Goal: Information Seeking & Learning: Check status

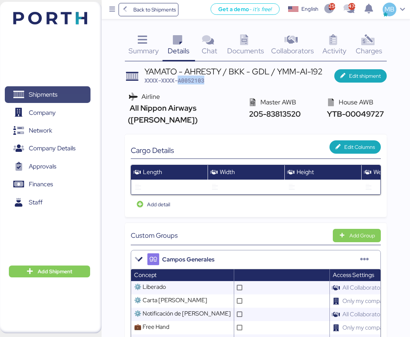
click at [57, 98] on span "Shipments" at bounding box center [43, 94] width 28 height 11
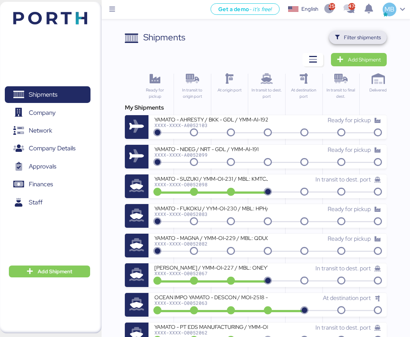
click at [370, 35] on span "Filter shipments" at bounding box center [362, 37] width 37 height 9
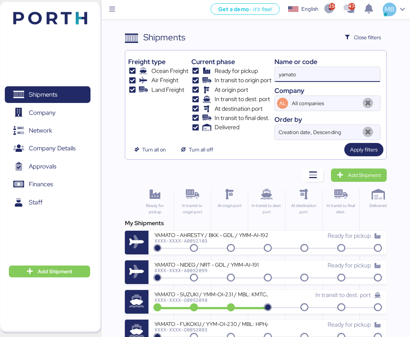
drag, startPoint x: 313, startPoint y: 80, endPoint x: 241, endPoint y: 76, distance: 71.9
click at [244, 76] on div "Freight type Ocean Freight Air Freight Land Freight Current phase Ready for pic…" at bounding box center [256, 96] width 256 height 87
paste input "A0052099"
type input "A0052099"
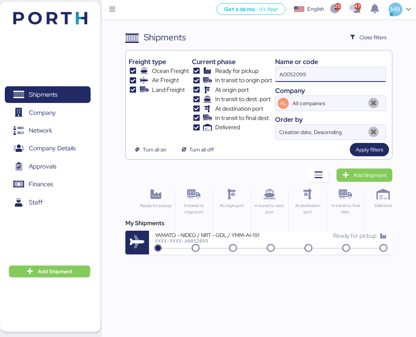
click at [264, 234] on div "YAMATO - NIDEG / NRT - GDL / YMM-AI-191" at bounding box center [213, 234] width 116 height 6
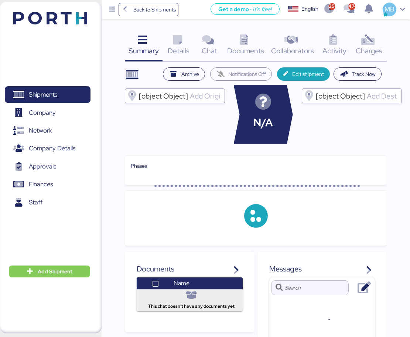
click at [379, 39] on div "Charges 0" at bounding box center [369, 46] width 35 height 31
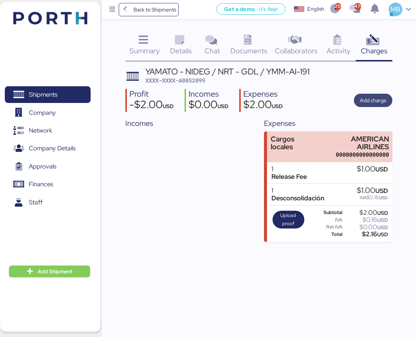
click at [371, 96] on span "Add charge" at bounding box center [373, 100] width 27 height 9
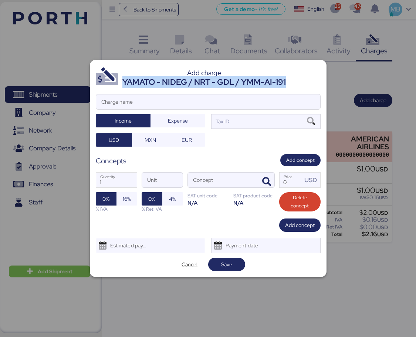
drag, startPoint x: 298, startPoint y: 81, endPoint x: 124, endPoint y: 83, distance: 173.8
click at [124, 83] on header "Add charge YAMATO - NIDEG / NRT - GDL / YMM-AI-191" at bounding box center [208, 77] width 225 height 22
copy div "YAMATO - NIDEG / NRT - GDL / YMM-AI-191"
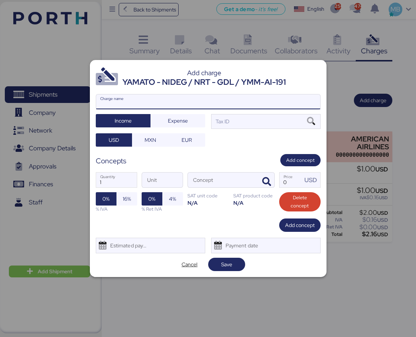
click at [157, 107] on input "Charge name" at bounding box center [208, 101] width 224 height 15
paste input "YAMATO - NIDEG / NRT - GDL / YMM-AI-191"
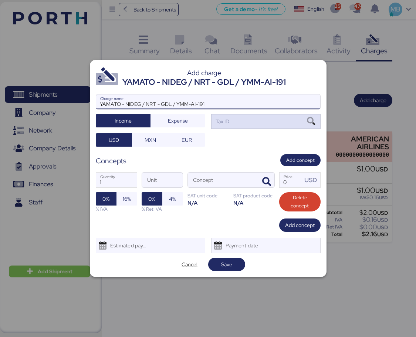
type input "YAMATO - NIDEG / NRT - GDL / YMM-AI-191"
click at [249, 118] on div "Tax ID" at bounding box center [265, 121] width 109 height 15
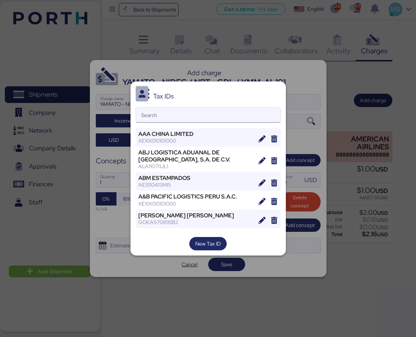
click at [216, 117] on input "Search" at bounding box center [208, 115] width 144 height 15
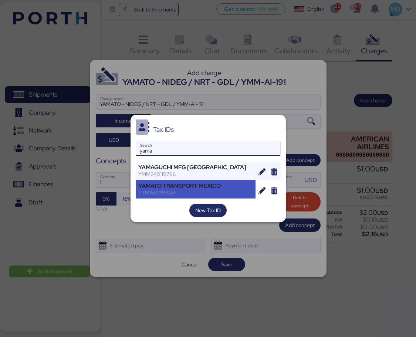
type input "yama"
click at [201, 183] on div "YAMATO TRANSPORT MEXICO" at bounding box center [195, 185] width 115 height 7
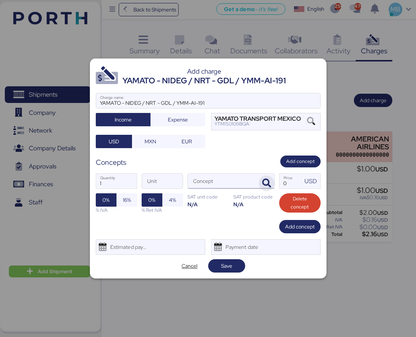
click at [266, 182] on icon "button" at bounding box center [266, 183] width 9 height 9
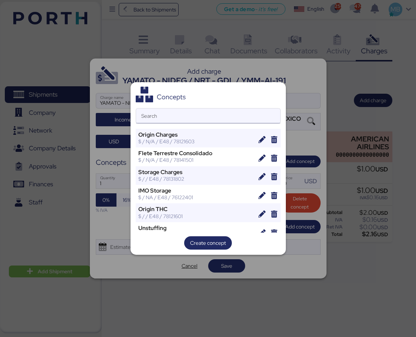
click at [214, 117] on input "Search" at bounding box center [208, 115] width 144 height 15
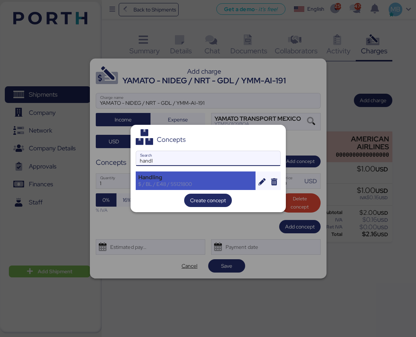
type input "handl"
click at [180, 181] on div "$ / BL / E48 / 55121800" at bounding box center [195, 183] width 115 height 7
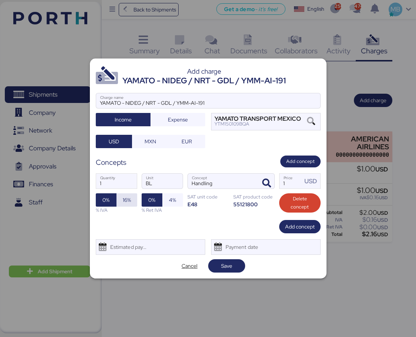
click at [131, 204] on span "16%" at bounding box center [126, 199] width 21 height 13
drag, startPoint x: 295, startPoint y: 183, endPoint x: 265, endPoint y: 181, distance: 30.0
click at [267, 181] on div "1 Quantity BL Unit Handling Concept 1 Price USD 0% 16% % IVA 0% 4% % Ret IVA SA…" at bounding box center [208, 193] width 225 height 52
type input "36"
click at [295, 224] on span "Add concept" at bounding box center [300, 226] width 30 height 9
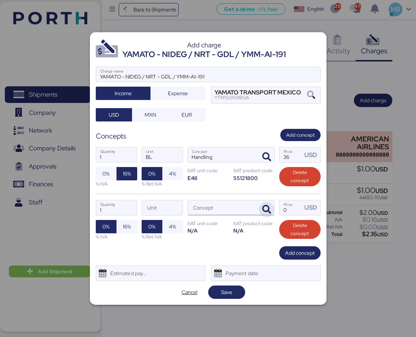
click at [268, 210] on icon "button" at bounding box center [266, 209] width 9 height 9
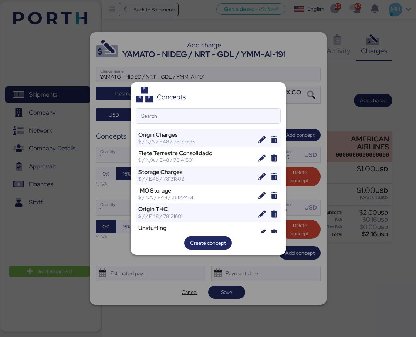
click at [163, 115] on input "Search" at bounding box center [208, 115] width 144 height 15
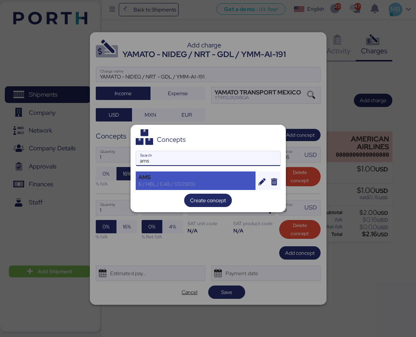
type input "ams"
click at [192, 184] on div "$ / HBL / E48 / 55121800" at bounding box center [195, 183] width 115 height 7
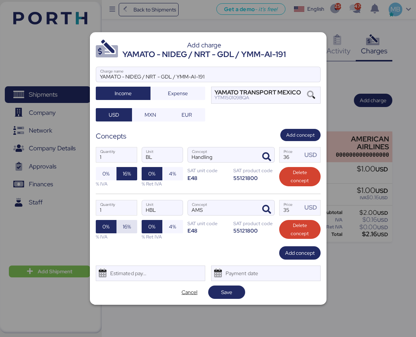
click at [126, 231] on span "16%" at bounding box center [126, 226] width 9 height 10
drag, startPoint x: 291, startPoint y: 209, endPoint x: 276, endPoint y: 205, distance: 15.5
click at [276, 205] on div "1 Quantity HBL Unit AMS Concept 35 Price USD 0% 16% % IVA 0% 4% % Ret IVA SAT u…" at bounding box center [208, 219] width 225 height 53
type input "18"
click at [233, 291] on span "Save" at bounding box center [226, 292] width 25 height 10
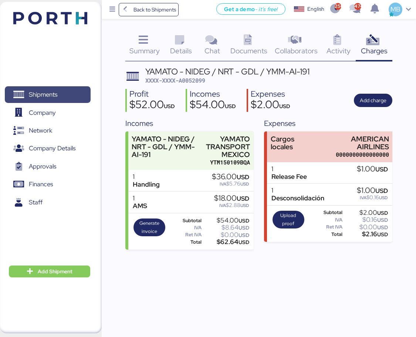
click at [67, 92] on span "Shipments" at bounding box center [48, 94] width 80 height 11
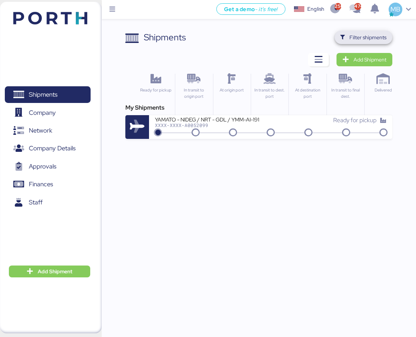
click at [376, 37] on span "Filter shipments" at bounding box center [367, 37] width 37 height 9
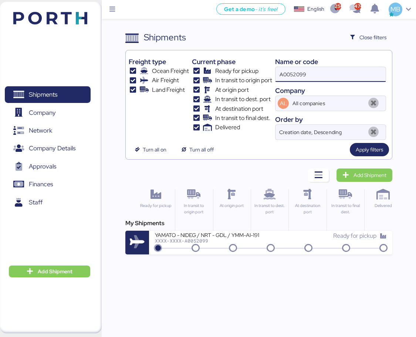
drag, startPoint x: 334, startPoint y: 74, endPoint x: 256, endPoint y: 65, distance: 78.9
click at [256, 65] on div "Freight type Ocean Freight Air Freight Land Freight Current phase Ready for pic…" at bounding box center [259, 96] width 261 height 87
paste input "O0052032"
type input "O0052032"
click at [259, 239] on div "XXXX-XXXX-O0052032" at bounding box center [213, 240] width 116 height 5
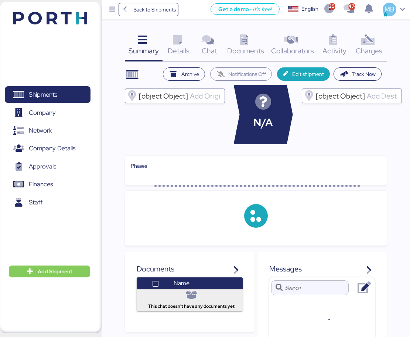
click at [377, 44] on div "Charges 0" at bounding box center [369, 46] width 35 height 31
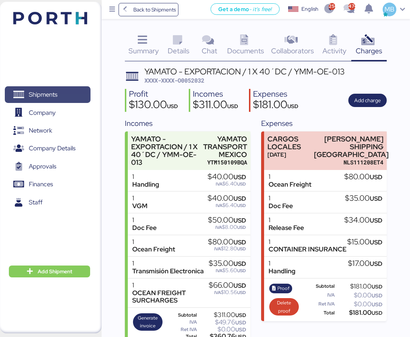
click at [46, 92] on span "Shipments" at bounding box center [43, 94] width 28 height 11
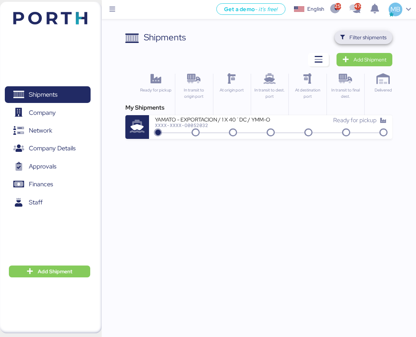
click at [373, 33] on span "Filter shipments" at bounding box center [367, 37] width 37 height 9
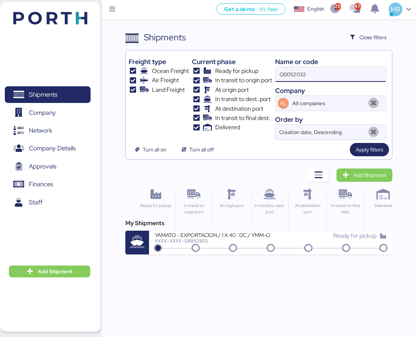
drag, startPoint x: 319, startPoint y: 76, endPoint x: 244, endPoint y: 72, distance: 74.8
click at [244, 72] on div "Freight type Ocean Freight Air Freight Land Freight Current phase Ready for pic…" at bounding box center [259, 96] width 261 height 87
paste input "O0052052"
type input "O0052052"
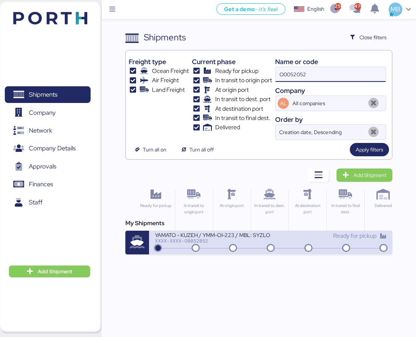
click at [254, 240] on div "XXXX-XXXX-O0052052" at bounding box center [213, 240] width 116 height 5
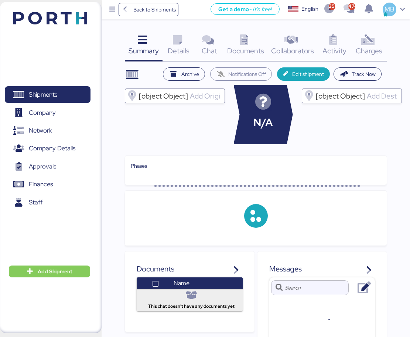
click at [382, 41] on div "Charges 0" at bounding box center [369, 46] width 35 height 31
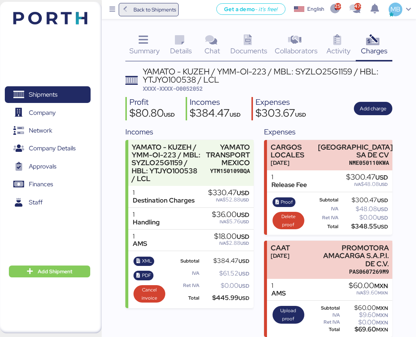
click at [139, 10] on span "Back to Shipments" at bounding box center [154, 9] width 43 height 9
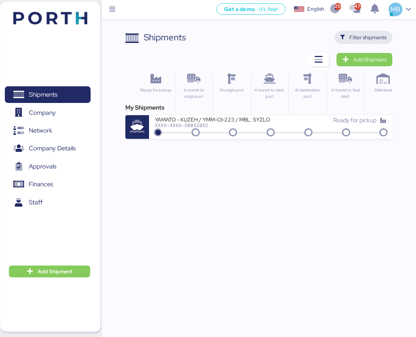
click at [373, 37] on span "Filter shipments" at bounding box center [367, 37] width 37 height 9
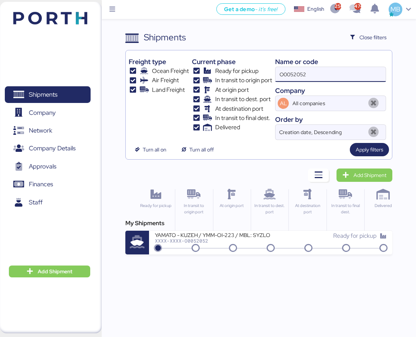
drag, startPoint x: 369, startPoint y: 75, endPoint x: 271, endPoint y: 74, distance: 98.0
click at [271, 74] on div "Freight type Ocean Freight Air Freight Land Freight Current phase Ready for pic…" at bounding box center [259, 96] width 261 height 87
paste input "O0052082"
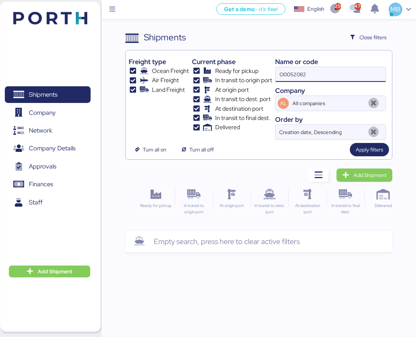
type input "O0052082"
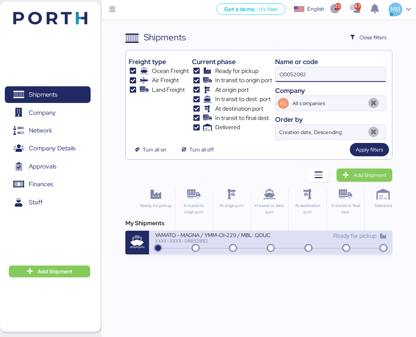
click at [261, 245] on icon at bounding box center [270, 248] width 35 height 8
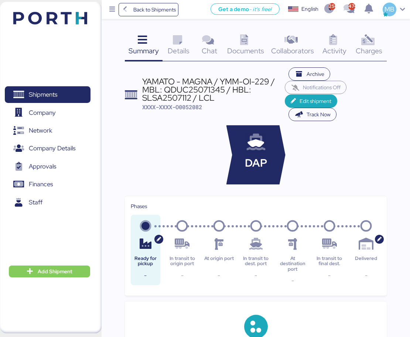
click at [381, 39] on div "Charges 0" at bounding box center [369, 46] width 35 height 31
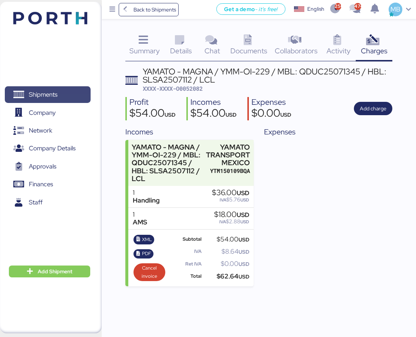
click at [59, 92] on span "Shipments" at bounding box center [48, 94] width 80 height 11
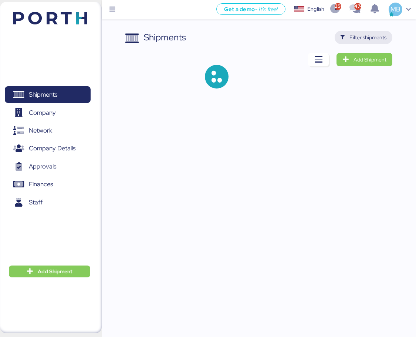
click at [376, 38] on span "Filter shipments" at bounding box center [367, 37] width 37 height 9
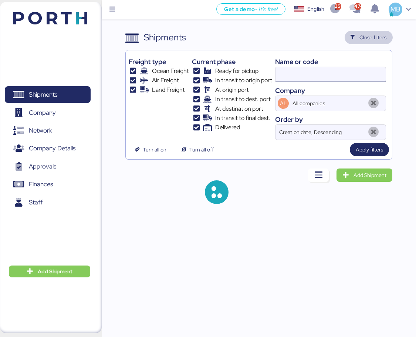
type input "O0052082"
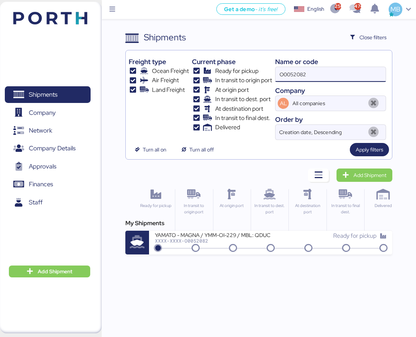
drag, startPoint x: 358, startPoint y: 74, endPoint x: 265, endPoint y: 73, distance: 93.2
click at [265, 73] on div "Freight type Ocean Freight Air Freight Land Freight Current phase Ready for pic…" at bounding box center [259, 96] width 261 height 87
paste input "O0052053"
type input "O0052053"
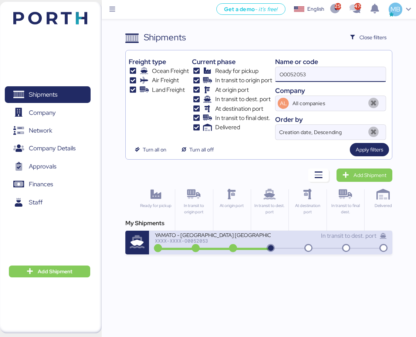
click at [289, 241] on div "In transit to dest. port" at bounding box center [329, 239] width 116 height 16
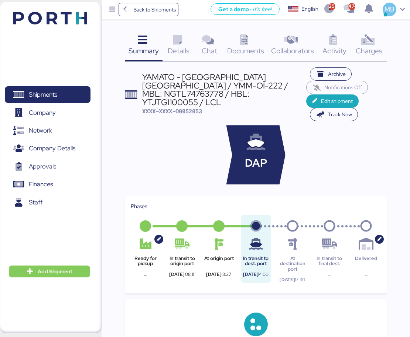
click at [376, 39] on div "Charges 0" at bounding box center [369, 46] width 35 height 31
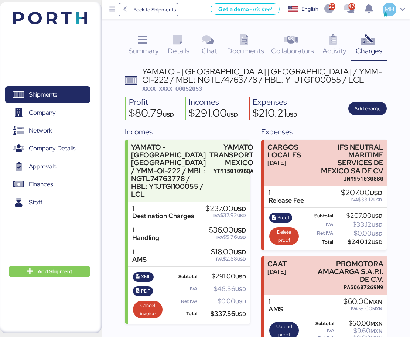
click at [141, 40] on icon at bounding box center [143, 40] width 16 height 11
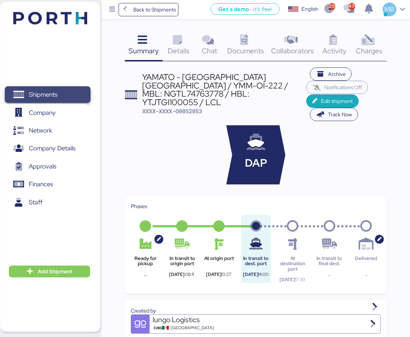
click at [40, 91] on span "Shipments" at bounding box center [43, 94] width 28 height 11
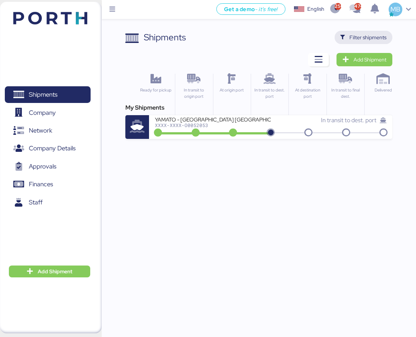
click at [376, 37] on span "Filter shipments" at bounding box center [367, 37] width 37 height 9
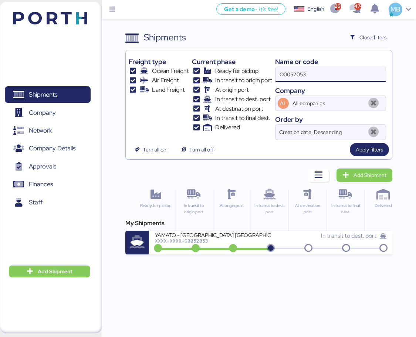
drag, startPoint x: 335, startPoint y: 75, endPoint x: 253, endPoint y: 75, distance: 82.8
click at [253, 75] on div "Freight type Ocean Freight Air Freight Land Freight Current phase Ready for pic…" at bounding box center [259, 96] width 261 height 87
paste input "O0052063"
type input "O0052063"
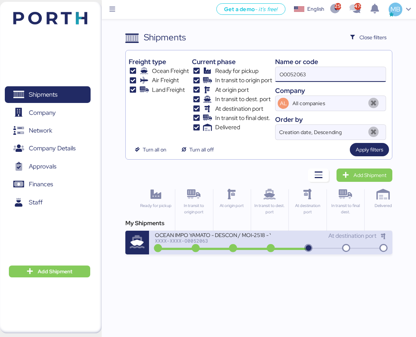
click at [224, 239] on div "XXXX-XXXX-O0052063" at bounding box center [213, 240] width 116 height 5
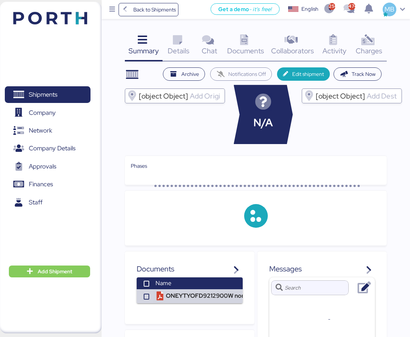
click at [379, 40] on div "Charges 0" at bounding box center [369, 46] width 35 height 31
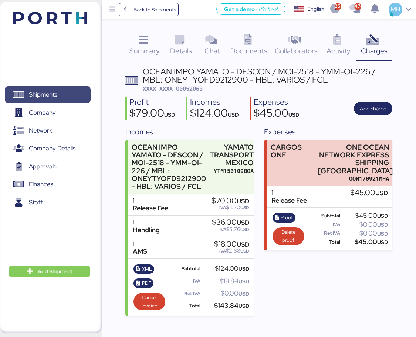
click at [51, 93] on span "Shipments" at bounding box center [43, 94] width 28 height 11
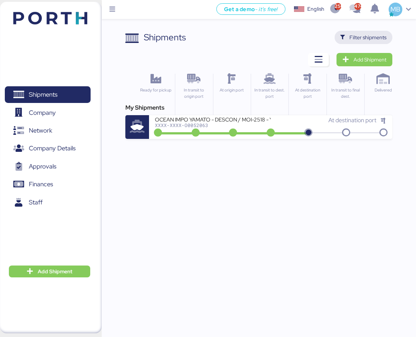
click at [387, 37] on span "Filter shipments" at bounding box center [364, 37] width 58 height 13
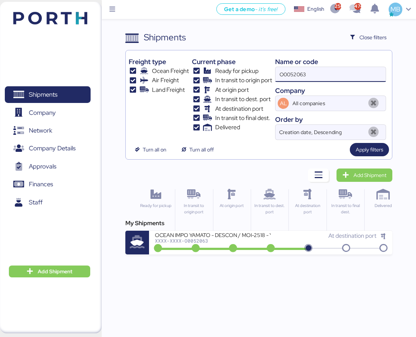
drag, startPoint x: 317, startPoint y: 70, endPoint x: 236, endPoint y: 62, distance: 81.7
click at [236, 62] on div "Freight type Ocean Freight Air Freight Land Freight Current phase Ready for pic…" at bounding box center [259, 96] width 261 height 87
paste input "O0052014"
type input "O0052014"
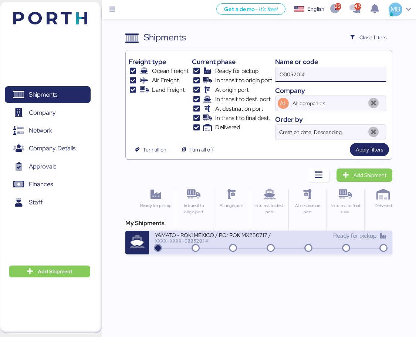
click at [266, 240] on div "XXXX-XXXX-O0052014" at bounding box center [213, 240] width 116 height 5
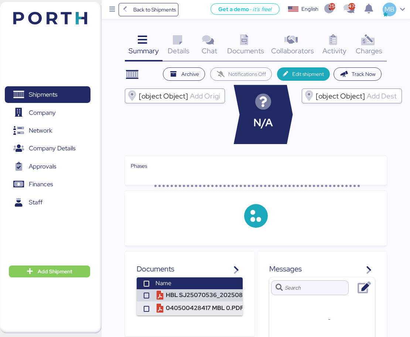
click at [375, 38] on icon at bounding box center [368, 40] width 16 height 11
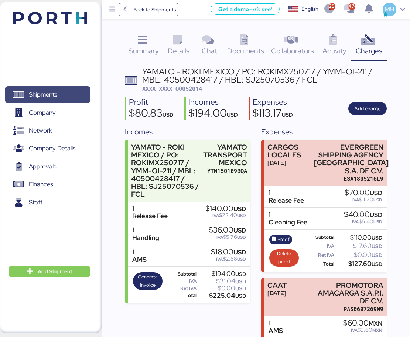
click at [75, 89] on span "Shipments" at bounding box center [48, 94] width 80 height 11
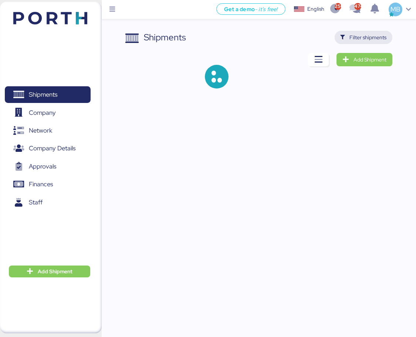
click at [382, 37] on span "Filter shipments" at bounding box center [367, 37] width 37 height 9
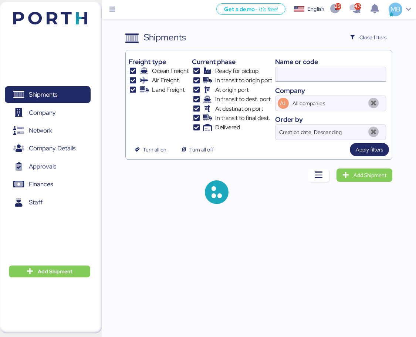
type input "O0052014"
drag, startPoint x: 332, startPoint y: 69, endPoint x: 237, endPoint y: 68, distance: 95.0
click at [237, 68] on div "Freight type Ocean Freight Air Freight Land Freight Current phase Ready for pic…" at bounding box center [259, 96] width 261 height 87
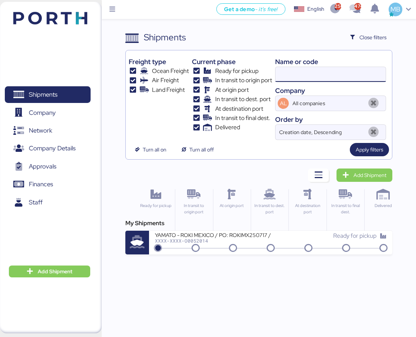
paste input "O0052052"
type input "O0052052"
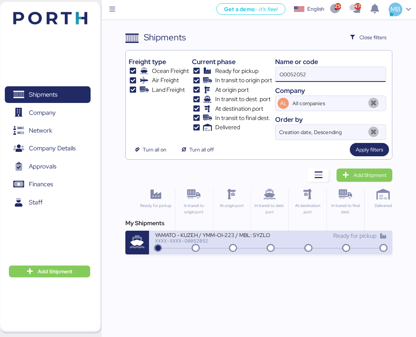
click at [286, 245] on icon at bounding box center [270, 248] width 35 height 8
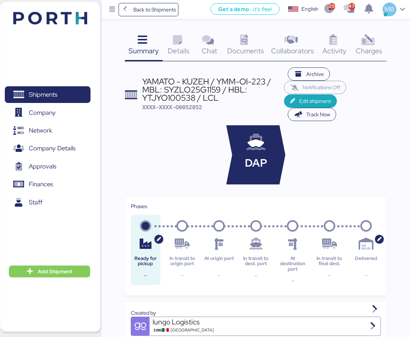
click at [379, 39] on div "Charges 0" at bounding box center [369, 46] width 35 height 31
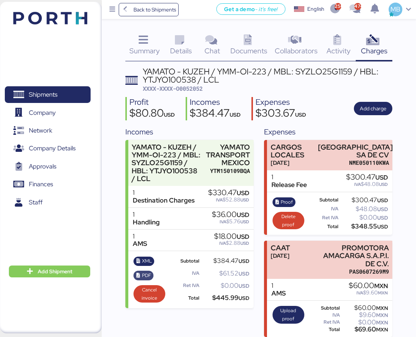
click at [146, 275] on span "PDF" at bounding box center [146, 275] width 9 height 8
click at [144, 258] on span "XML" at bounding box center [147, 261] width 10 height 8
click at [196, 87] on span "XXXX-XXXX-O0052052" at bounding box center [173, 88] width 60 height 7
copy span "O0052052"
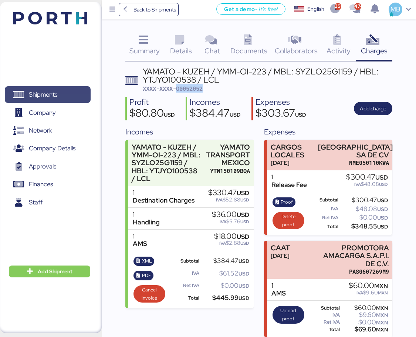
click at [68, 98] on span "Shipments" at bounding box center [48, 94] width 80 height 11
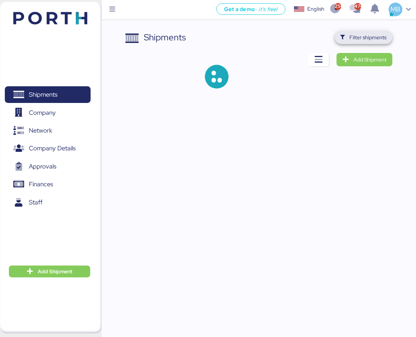
click at [374, 36] on span "Filter shipments" at bounding box center [367, 37] width 37 height 9
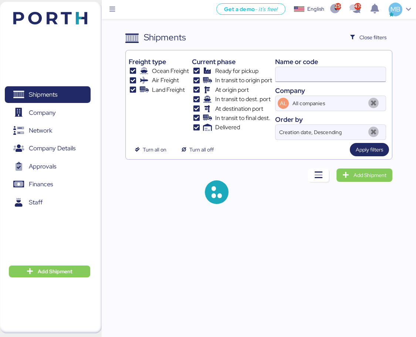
type input "O0052052"
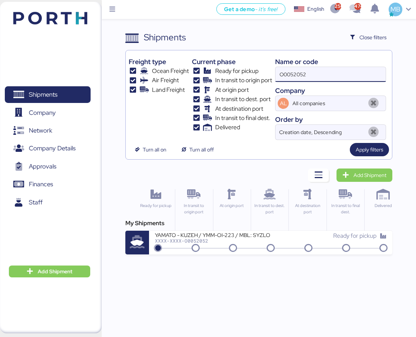
drag, startPoint x: 322, startPoint y: 73, endPoint x: 233, endPoint y: 73, distance: 88.7
click at [241, 73] on div "Freight type Ocean Freight Air Freight Land Freight Current phase Ready for pic…" at bounding box center [259, 96] width 261 height 87
paste input "O0052082"
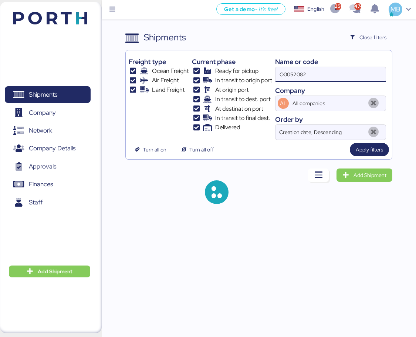
type input "O0052082"
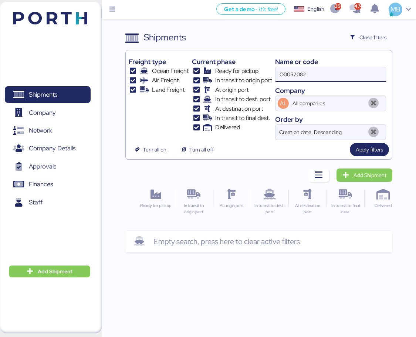
click at [322, 74] on input "O0052082" at bounding box center [330, 74] width 110 height 15
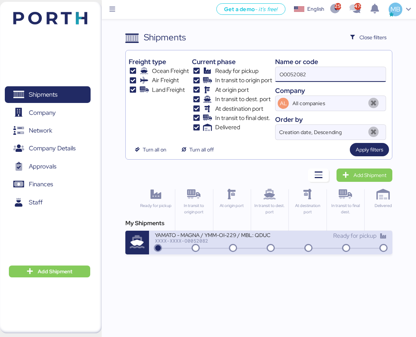
click at [268, 242] on div "XXXX-XXXX-O0052082" at bounding box center [213, 240] width 116 height 5
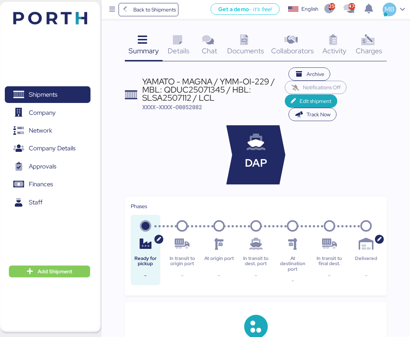
click at [381, 42] on div "Charges 0" at bounding box center [369, 46] width 35 height 31
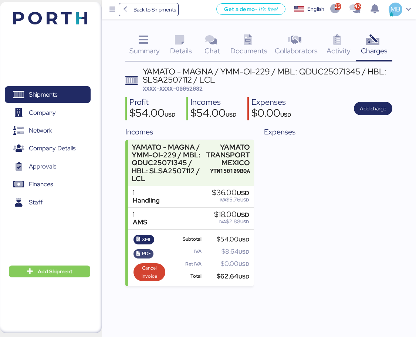
click at [146, 253] on span "PDF" at bounding box center [146, 253] width 9 height 8
click at [143, 240] on span "XML" at bounding box center [147, 239] width 10 height 8
click at [199, 88] on span "XXXX-XXXX-O0052082" at bounding box center [173, 88] width 60 height 7
copy span "O0052082"
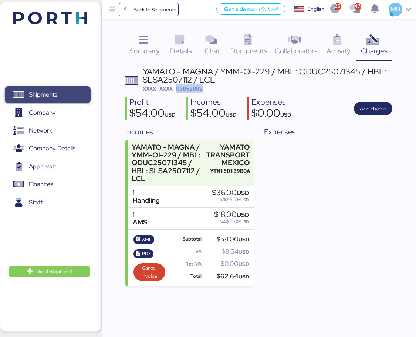
click at [66, 97] on span "Shipments" at bounding box center [48, 94] width 80 height 11
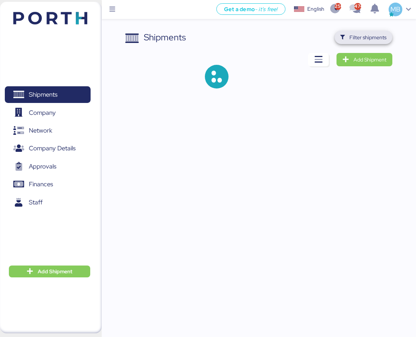
click at [375, 40] on span "Filter shipments" at bounding box center [367, 37] width 37 height 9
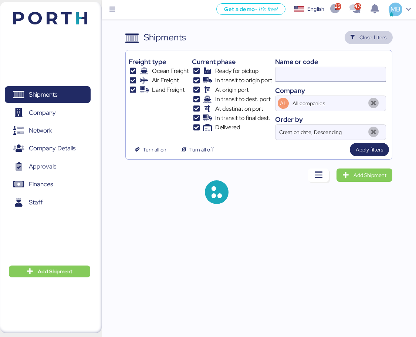
type input "O0052082"
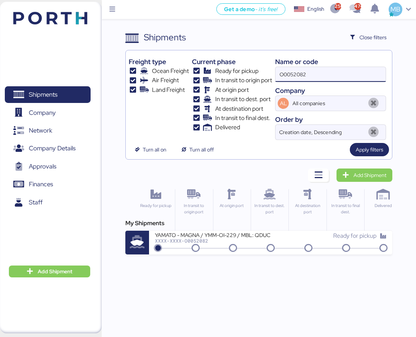
drag, startPoint x: 323, startPoint y: 74, endPoint x: 259, endPoint y: 73, distance: 64.0
click at [259, 73] on div "Freight type Ocean Freight Air Freight Land Freight Current phase Ready for pic…" at bounding box center [259, 96] width 261 height 87
paste input "O0052053"
type input "O0052053"
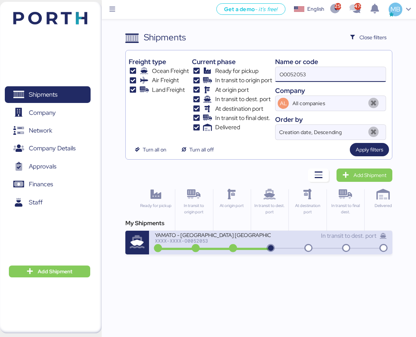
click at [253, 237] on div "YAMATO - [GEOGRAPHIC_DATA] [GEOGRAPHIC_DATA] / YMM-OI-222 / MBL: NGTL74763778 /…" at bounding box center [213, 234] width 116 height 6
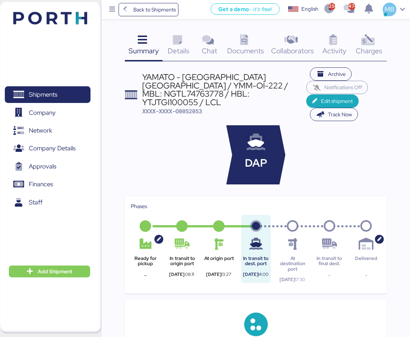
click at [365, 40] on icon at bounding box center [368, 40] width 16 height 11
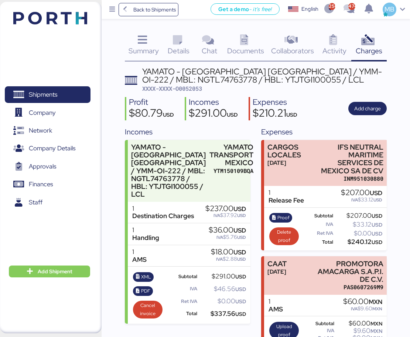
click at [202, 89] on span "XXXX-XXXX-O0052053" at bounding box center [172, 88] width 60 height 7
click at [198, 88] on span "XXXX-XXXX-O0052053" at bounding box center [172, 88] width 60 height 7
copy span "O0052053"
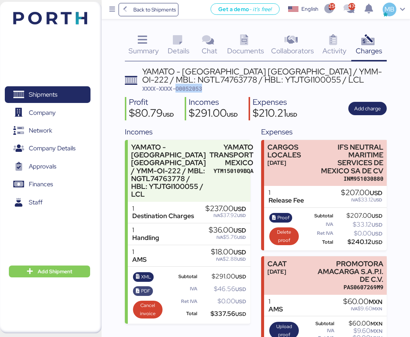
click at [145, 287] on span "PDF" at bounding box center [145, 291] width 9 height 8
click at [146, 273] on span "XML" at bounding box center [146, 277] width 10 height 8
click at [67, 94] on span "Shipments" at bounding box center [48, 94] width 80 height 11
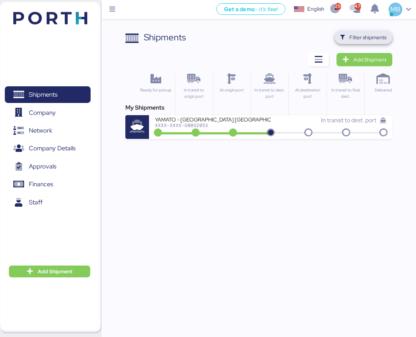
click at [380, 38] on span "Filter shipments" at bounding box center [367, 37] width 37 height 9
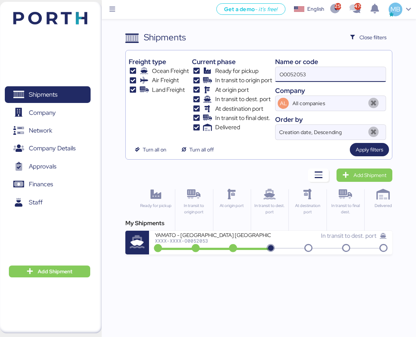
drag, startPoint x: 303, startPoint y: 73, endPoint x: 241, endPoint y: 72, distance: 61.8
click at [241, 72] on div "Freight type Ocean Freight Air Freight Land Freight Current phase Ready for pic…" at bounding box center [259, 96] width 261 height 87
paste input "O0052063"
type input "O0052063"
click at [269, 241] on div "XXXX-XXXX-O0052063" at bounding box center [213, 240] width 116 height 5
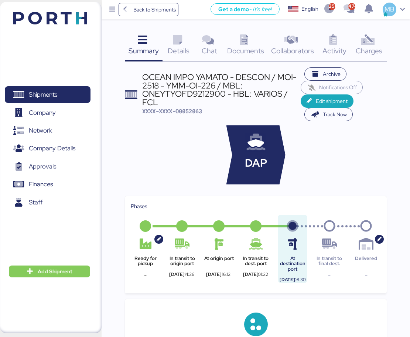
click at [376, 38] on icon at bounding box center [368, 40] width 16 height 11
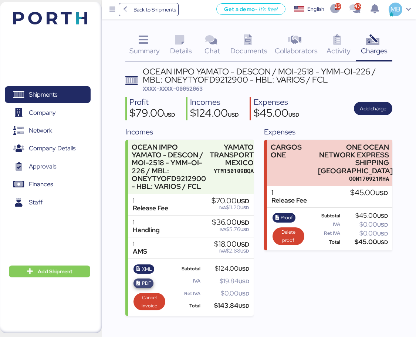
click at [147, 284] on span "PDF" at bounding box center [146, 283] width 9 height 8
click at [142, 267] on span "XML" at bounding box center [147, 269] width 10 height 8
click at [193, 85] on span "XXXX-XXXX-O0052063" at bounding box center [173, 88] width 60 height 7
copy span "O0052063"
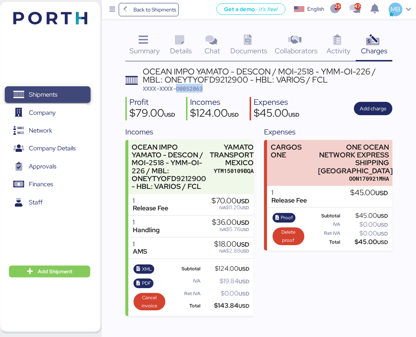
click at [70, 97] on span "Shipments" at bounding box center [48, 94] width 80 height 11
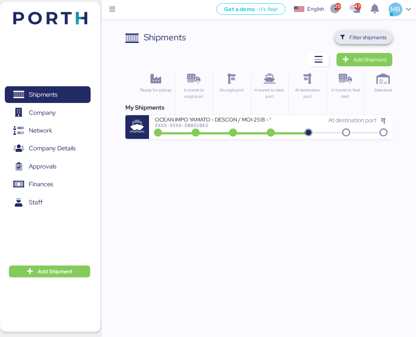
click at [381, 37] on span "Filter shipments" at bounding box center [367, 37] width 37 height 9
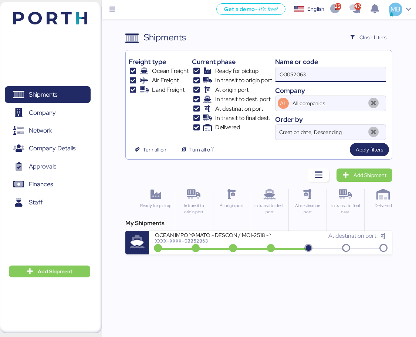
drag, startPoint x: 325, startPoint y: 69, endPoint x: 244, endPoint y: 59, distance: 81.6
click at [244, 59] on div "Freight type Ocean Freight Air Freight Land Freight Current phase Ready for pic…" at bounding box center [259, 96] width 261 height 87
paste input "O0052032"
type input "O0052032"
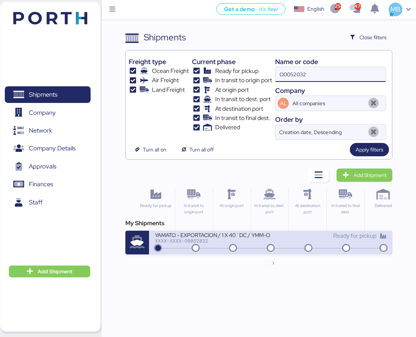
click at [284, 237] on div "Ready for pickup" at bounding box center [329, 235] width 116 height 9
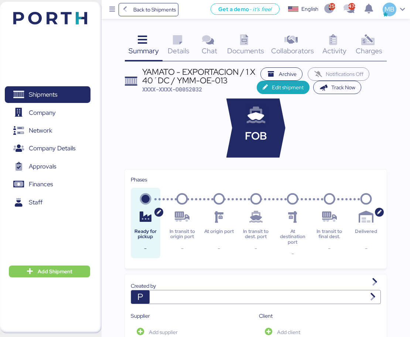
click at [378, 51] on span "Charges" at bounding box center [369, 51] width 27 height 10
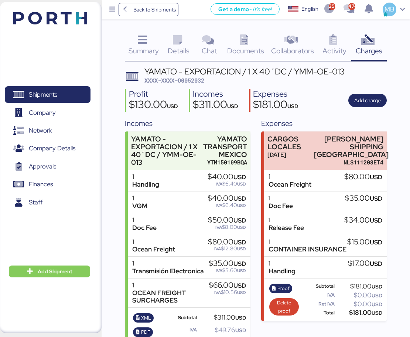
scroll to position [37, 0]
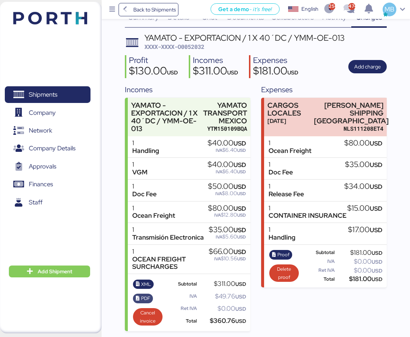
click at [142, 297] on span "PDF" at bounding box center [145, 298] width 9 height 8
click at [146, 283] on span "XML" at bounding box center [146, 284] width 10 height 8
click at [200, 43] on span "XXXX-XXXX-O0052032" at bounding box center [175, 46] width 60 height 7
copy span "O0052032"
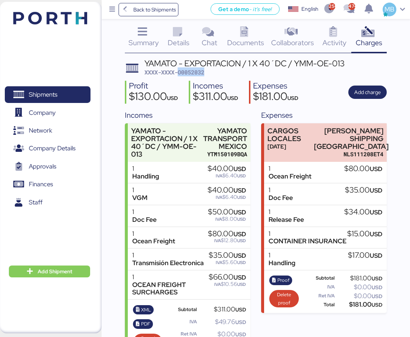
scroll to position [0, 0]
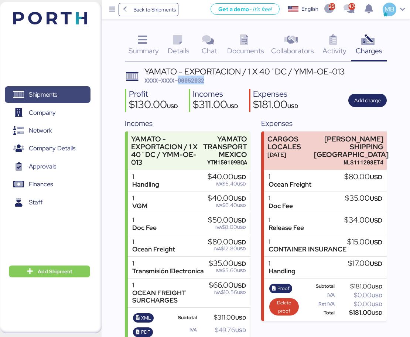
click at [55, 94] on span "Shipments" at bounding box center [43, 94] width 28 height 11
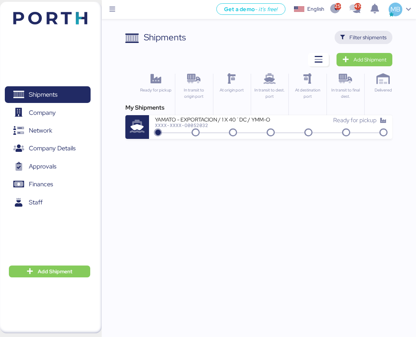
click at [375, 35] on span "Filter shipments" at bounding box center [367, 37] width 37 height 9
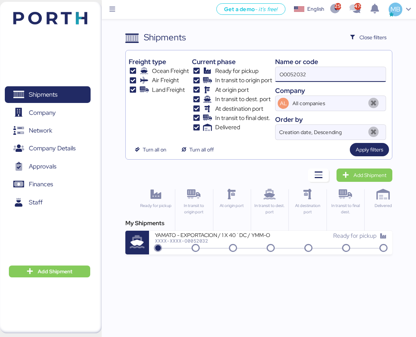
drag, startPoint x: 329, startPoint y: 75, endPoint x: 258, endPoint y: 75, distance: 71.0
click at [258, 75] on div "Freight type Ocean Freight Air Freight Land Freight Current phase Ready for pic…" at bounding box center [259, 96] width 261 height 87
paste input "O0052014"
type input "O0052014"
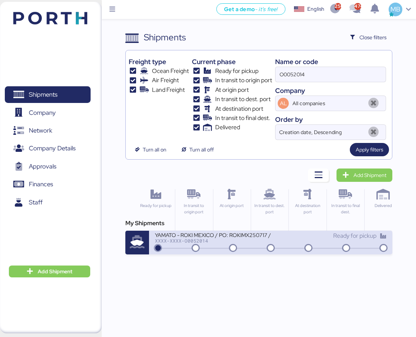
click at [296, 240] on div "Ready for pickup" at bounding box center [329, 235] width 116 height 9
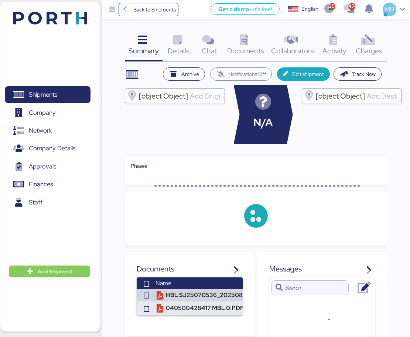
click at [384, 43] on div "Charges 0" at bounding box center [369, 46] width 35 height 31
